Goal: Task Accomplishment & Management: Manage account settings

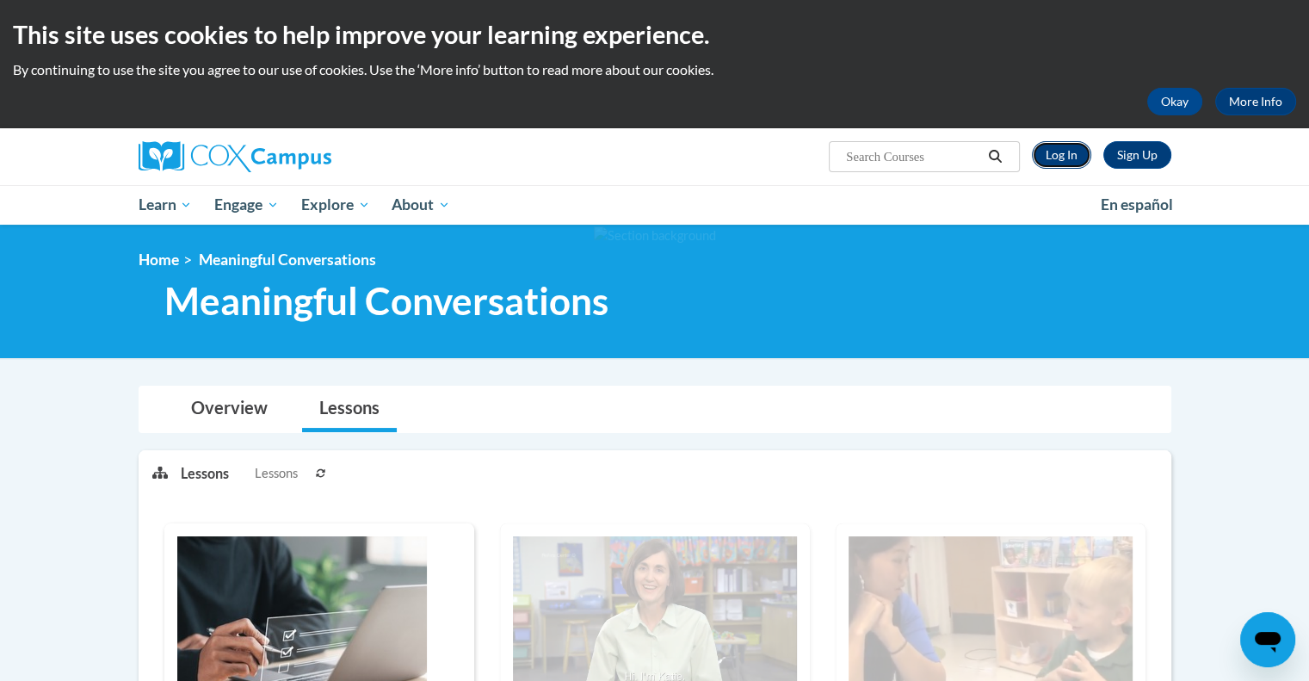
click at [1061, 157] on link "Log In" at bounding box center [1061, 155] width 59 height 28
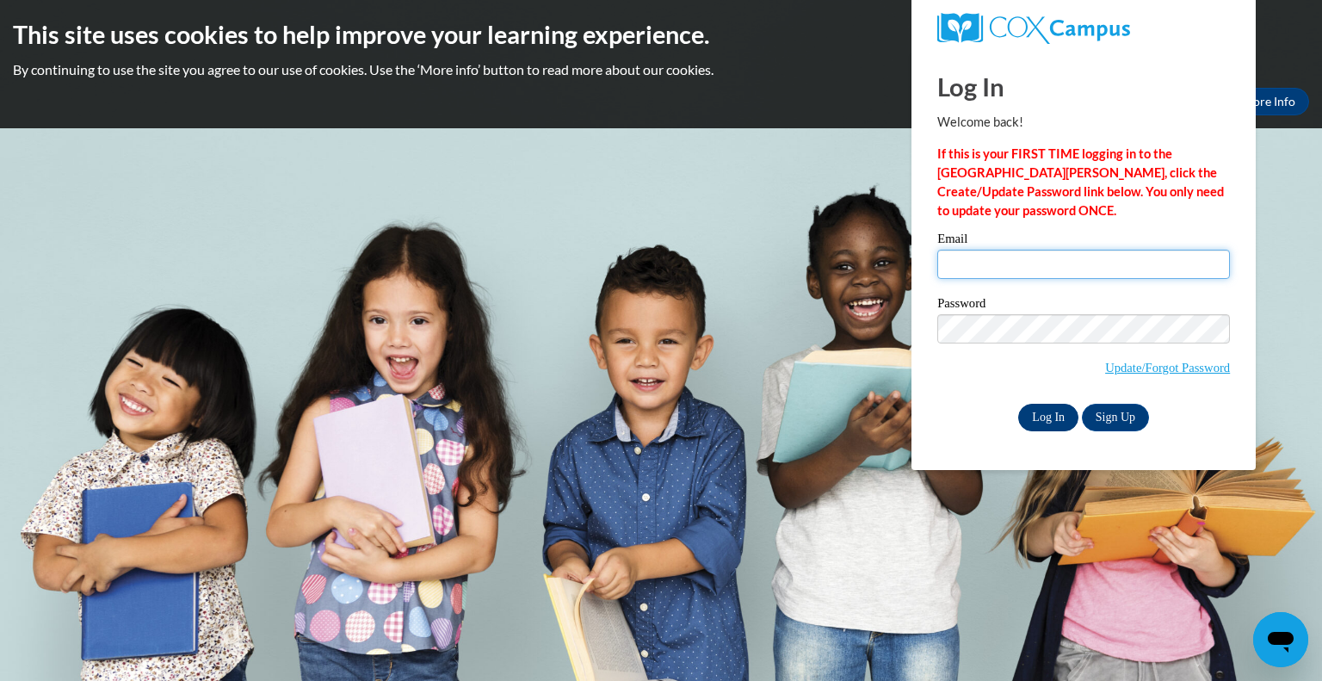
type input "lkusch@kusd.edu"
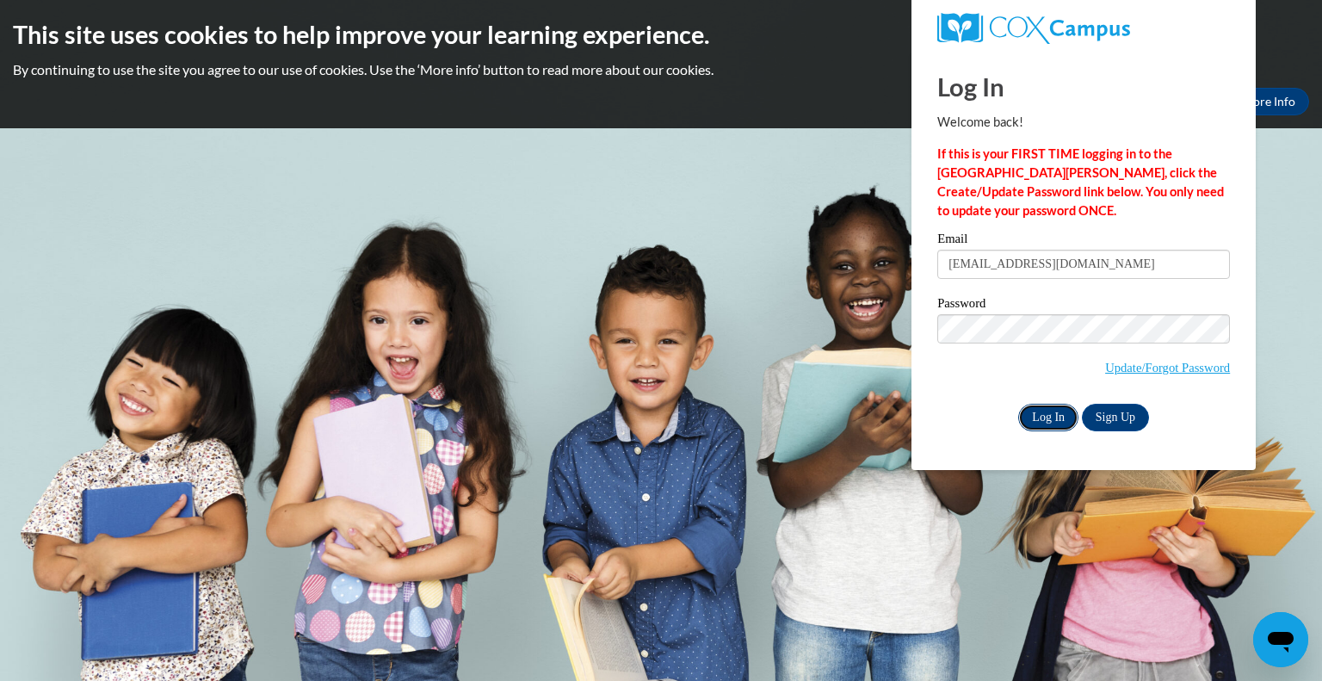
click at [1052, 415] on input "Log In" at bounding box center [1048, 418] width 60 height 28
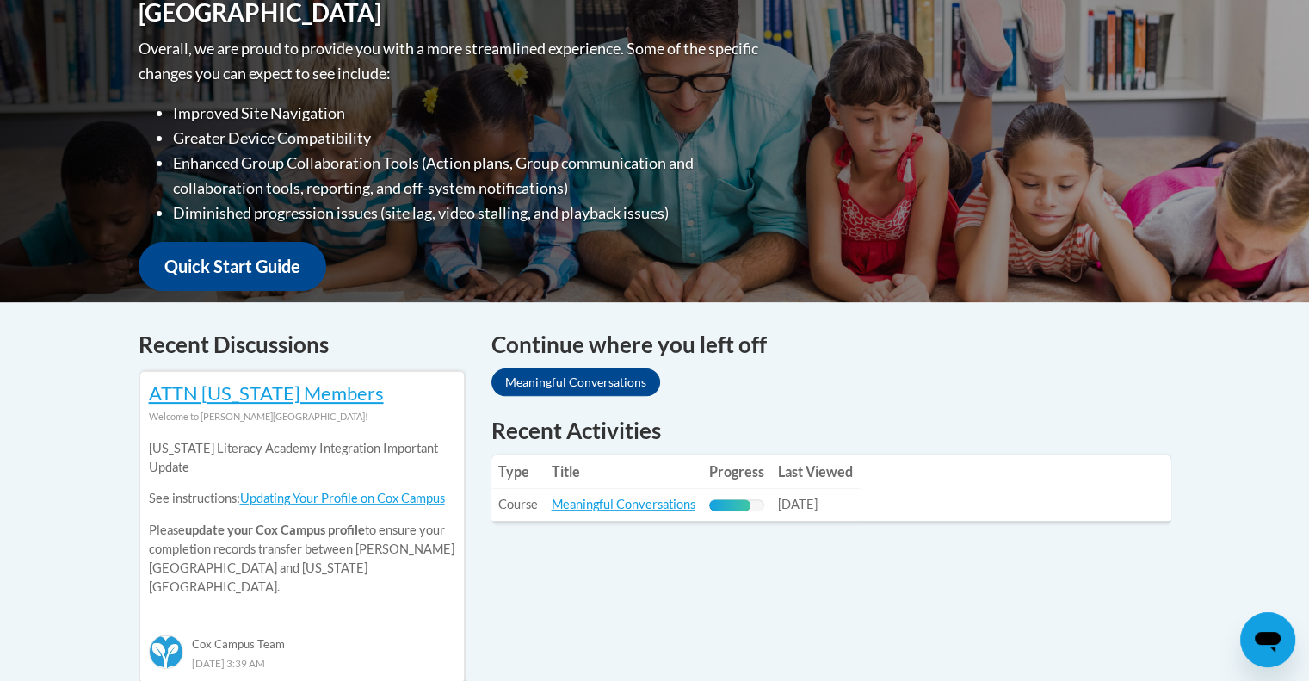
scroll to position [517, 0]
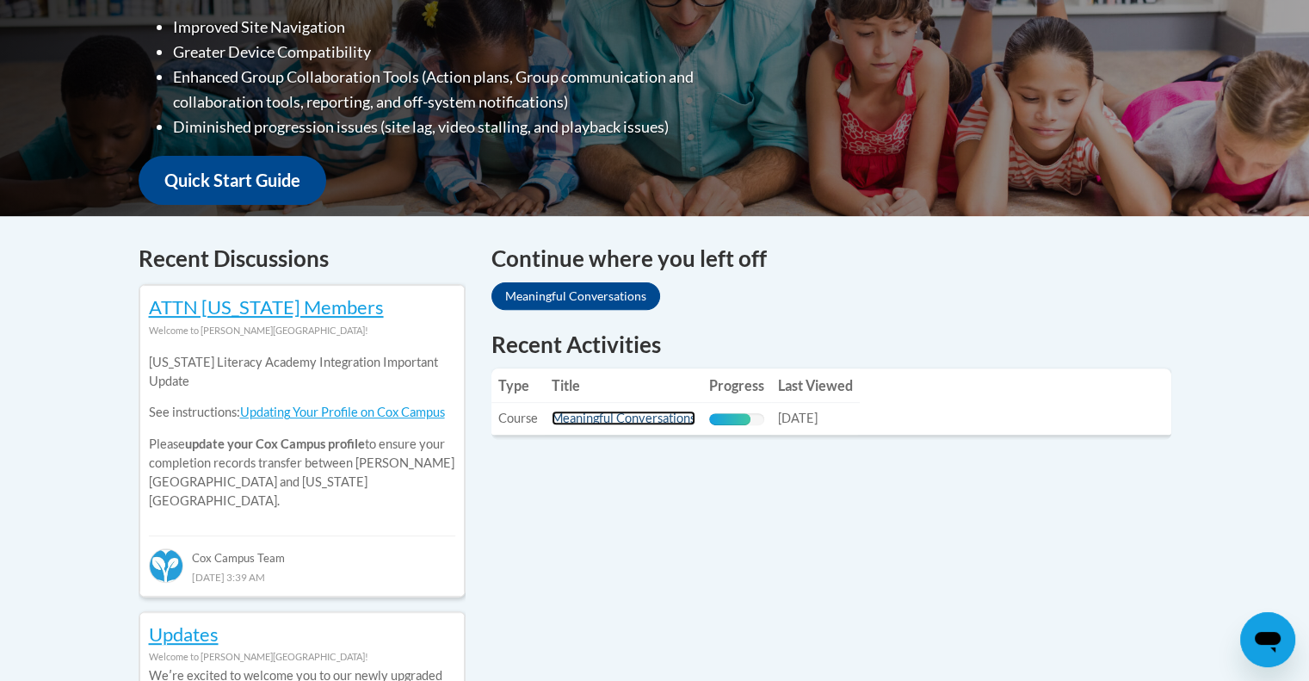
click at [655, 425] on link "Meaningful Conversations" at bounding box center [624, 418] width 144 height 15
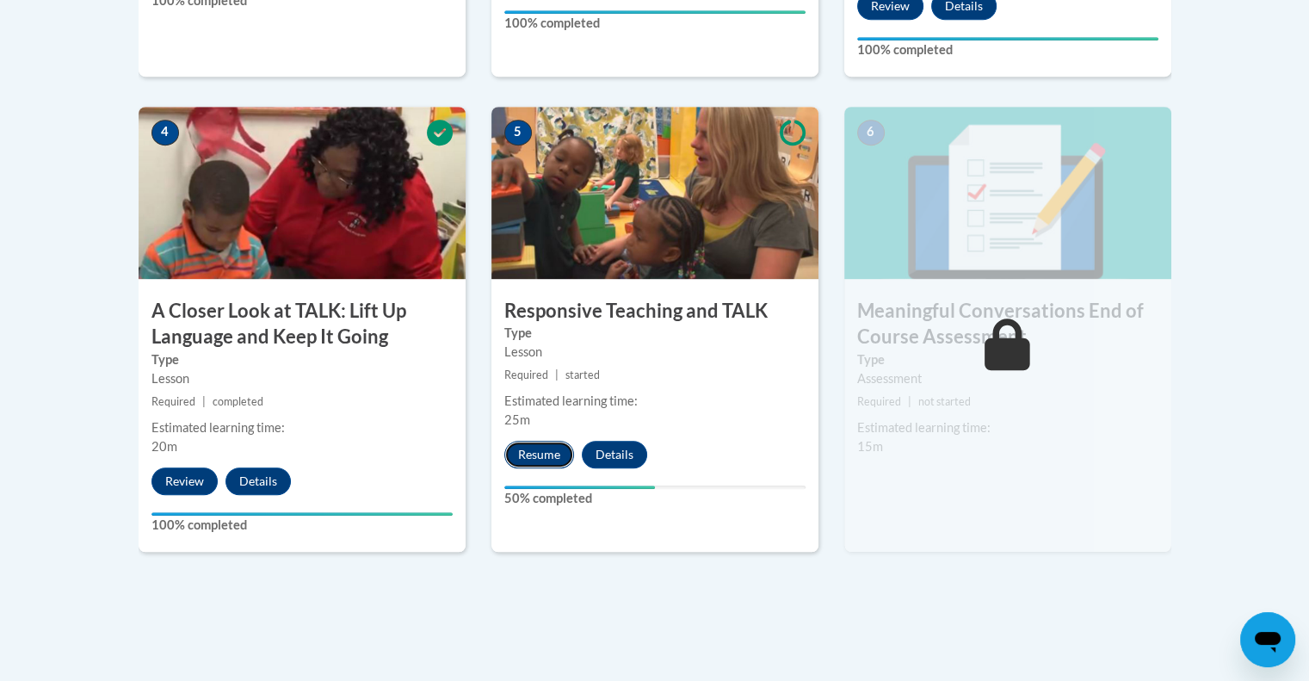
click at [558, 454] on button "Resume" at bounding box center [539, 455] width 70 height 28
